Goal: Information Seeking & Learning: Find specific fact

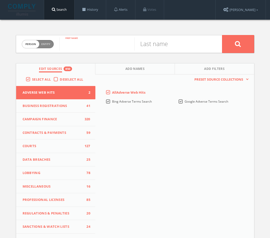
paste input "[PERSON_NAME]"
click at [98, 44] on input "[PERSON_NAME]" at bounding box center [96, 43] width 75 height 13
type input "TJ"
paste input "[PERSON_NAME]"
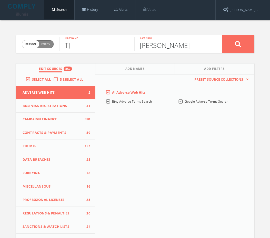
type input "[PERSON_NAME]"
click at [230, 43] on button at bounding box center [238, 44] width 32 height 18
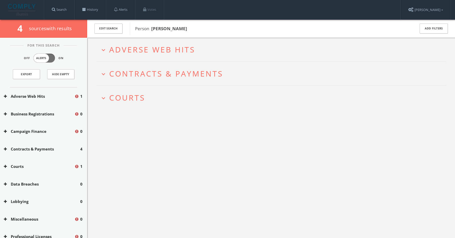
click at [146, 100] on button "expand_more Courts" at bounding box center [273, 98] width 346 height 8
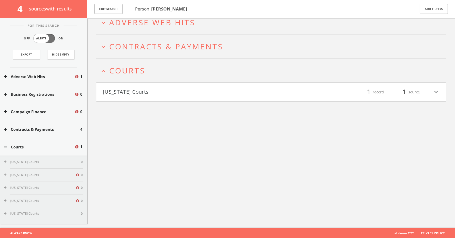
click at [146, 100] on h4 "[US_STATE] Courts filter_list 1 record 1 source expand_more" at bounding box center [270, 92] width 349 height 19
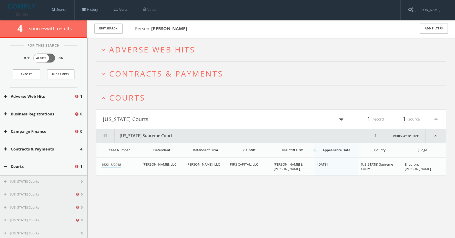
click at [152, 83] on h2 "expand_more Contracts & Payments" at bounding box center [271, 74] width 350 height 24
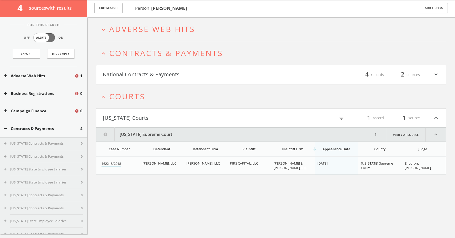
scroll to position [30, 0]
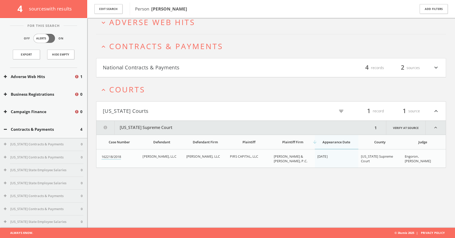
click at [158, 76] on h4 "National Contracts & Payments filter_list 4 records 2 sources expand_more" at bounding box center [270, 67] width 349 height 19
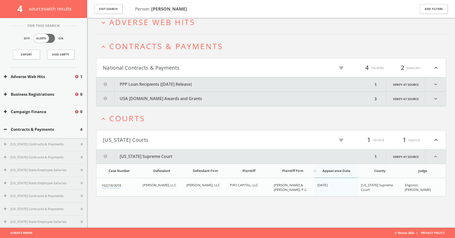
click at [162, 83] on button "PPP Loan Recipients ([DATE] Release)" at bounding box center [234, 85] width 277 height 14
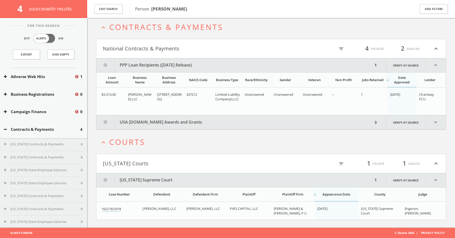
click at [164, 113] on td "[STREET_ADDRESS]" at bounding box center [169, 102] width 29 height 28
click at [164, 120] on button "USA [DOMAIN_NAME] Awards and Grants" at bounding box center [234, 123] width 277 height 14
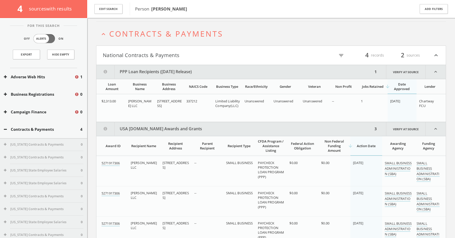
scroll to position [0, 0]
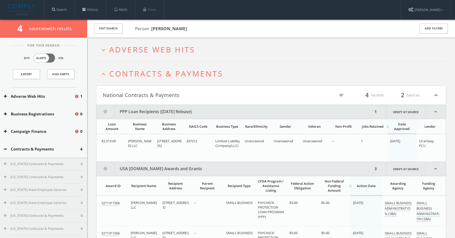
click at [154, 48] on span "Adverse Web Hits" at bounding box center [152, 49] width 86 height 11
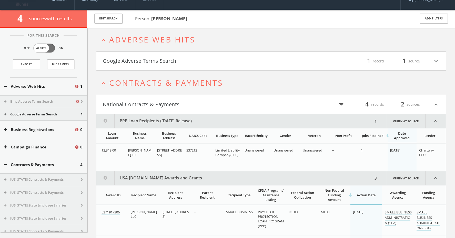
click at [158, 58] on html "Search History Alerts Votes [PERSON_NAME] Edit Profile Change Password Security…" at bounding box center [227, 197] width 455 height 415
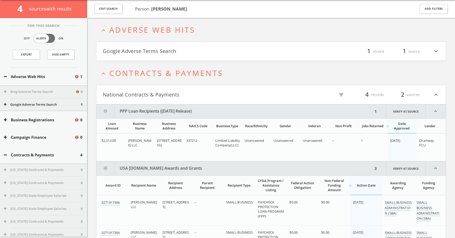
click at [156, 57] on html "Search History Alerts Votes [PERSON_NAME] Edit Profile Change Password Security…" at bounding box center [227, 187] width 455 height 415
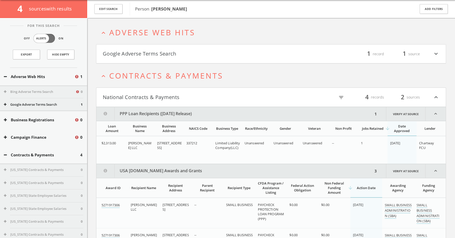
click at [154, 52] on button "Google Adverse Terms Search" at bounding box center [187, 54] width 168 height 9
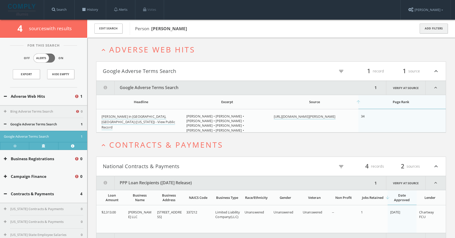
click at [274, 31] on button "Add Filters" at bounding box center [434, 29] width 28 height 10
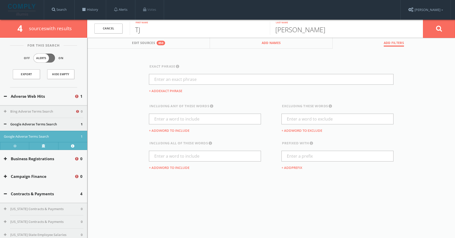
click at [223, 44] on button "Add Names" at bounding box center [271, 43] width 123 height 11
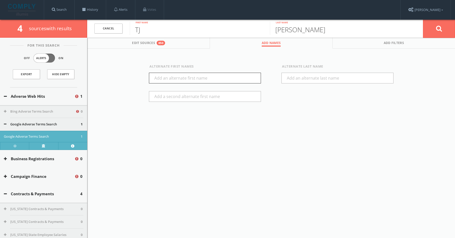
click at [184, 82] on input "text" at bounding box center [205, 78] width 112 height 11
paste input "[PERSON_NAME]"
type input "[PERSON_NAME]"
click at [274, 35] on button at bounding box center [439, 28] width 32 height 18
